Goal: Navigation & Orientation: Find specific page/section

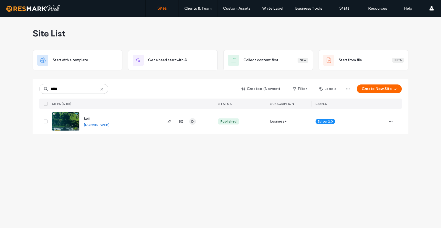
type input "*****"
click at [191, 122] on icon "button" at bounding box center [192, 121] width 4 height 4
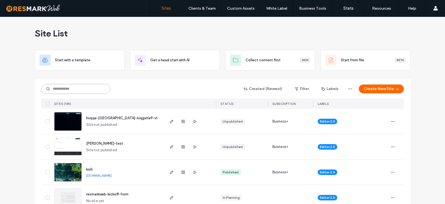
click at [78, 93] on input at bounding box center [75, 89] width 69 height 10
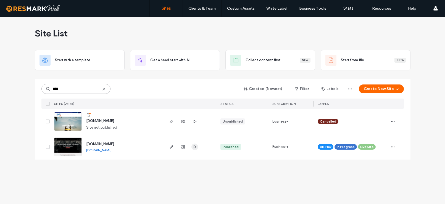
type input "****"
click at [196, 146] on icon "button" at bounding box center [195, 147] width 4 height 4
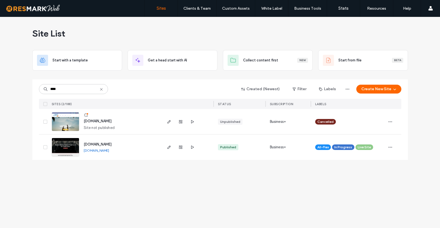
click at [106, 144] on span "www.americanghostwalks.com" at bounding box center [98, 144] width 28 height 4
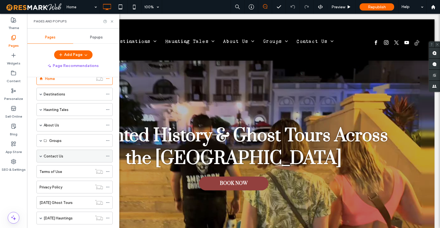
scroll to position [14, 0]
click at [40, 139] on span at bounding box center [41, 140] width 3 height 3
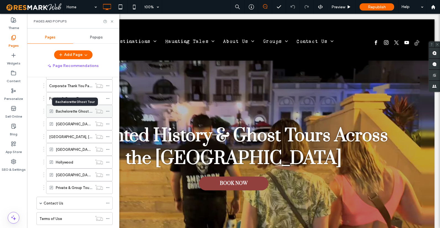
scroll to position [120, 0]
click at [71, 110] on label "Bachelorette Ghost Tour" at bounding box center [76, 111] width 41 height 10
click at [111, 21] on icon at bounding box center [112, 21] width 4 height 4
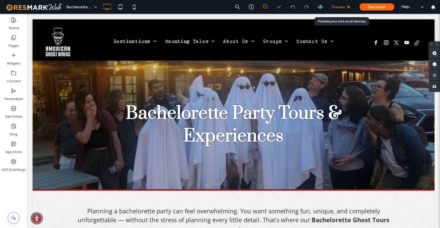
click at [338, 9] on div "Preview" at bounding box center [341, 7] width 28 height 14
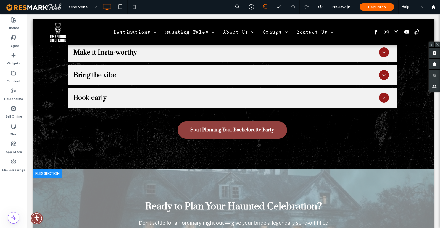
scroll to position [1295, 0]
